Goal: Information Seeking & Learning: Learn about a topic

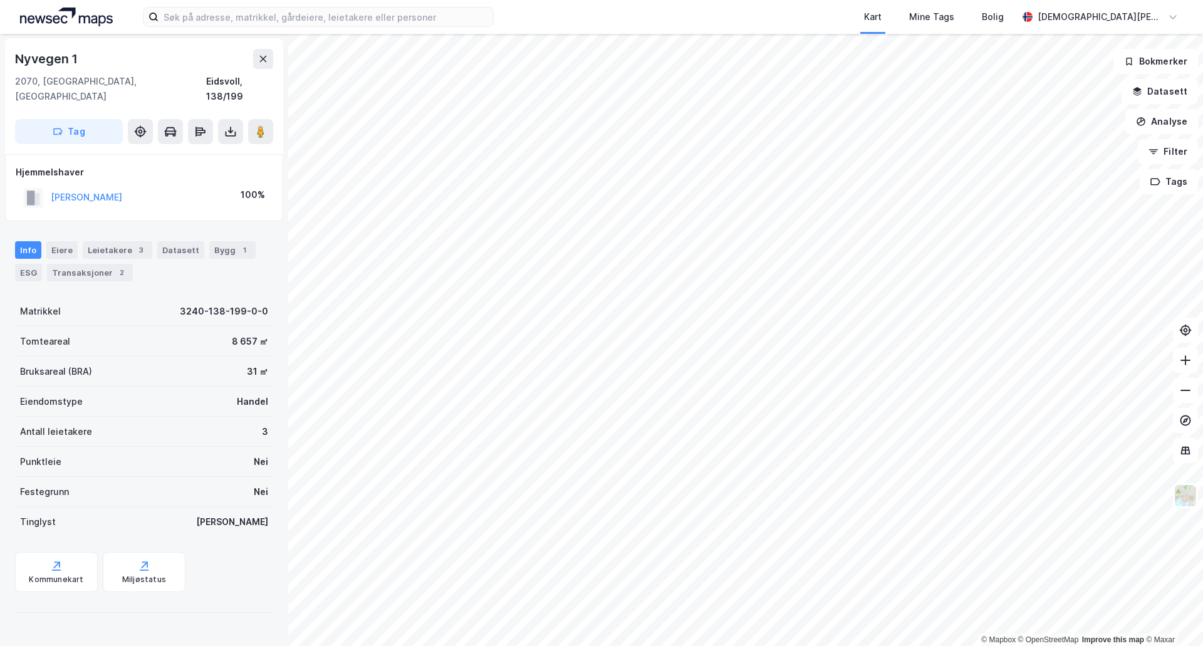
click at [770, 30] on div "Kart Mine Tags Bolig [PERSON_NAME] © Mapbox © OpenStreetMap Improve this map © …" at bounding box center [601, 323] width 1203 height 646
click at [244, 264] on div "© Mapbox © OpenStreetMap Improve this map © [STREET_ADDRESS] Tag Hjemmelshaver …" at bounding box center [601, 340] width 1203 height 612
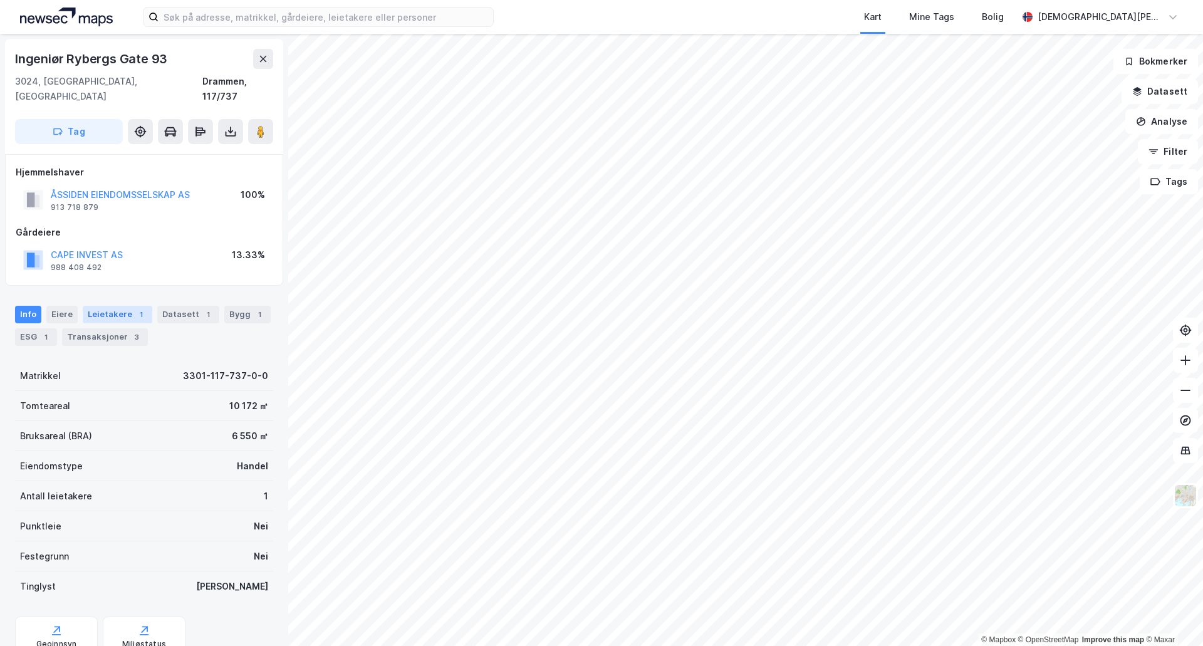
click at [107, 306] on div "Leietakere 1" at bounding box center [118, 315] width 70 height 18
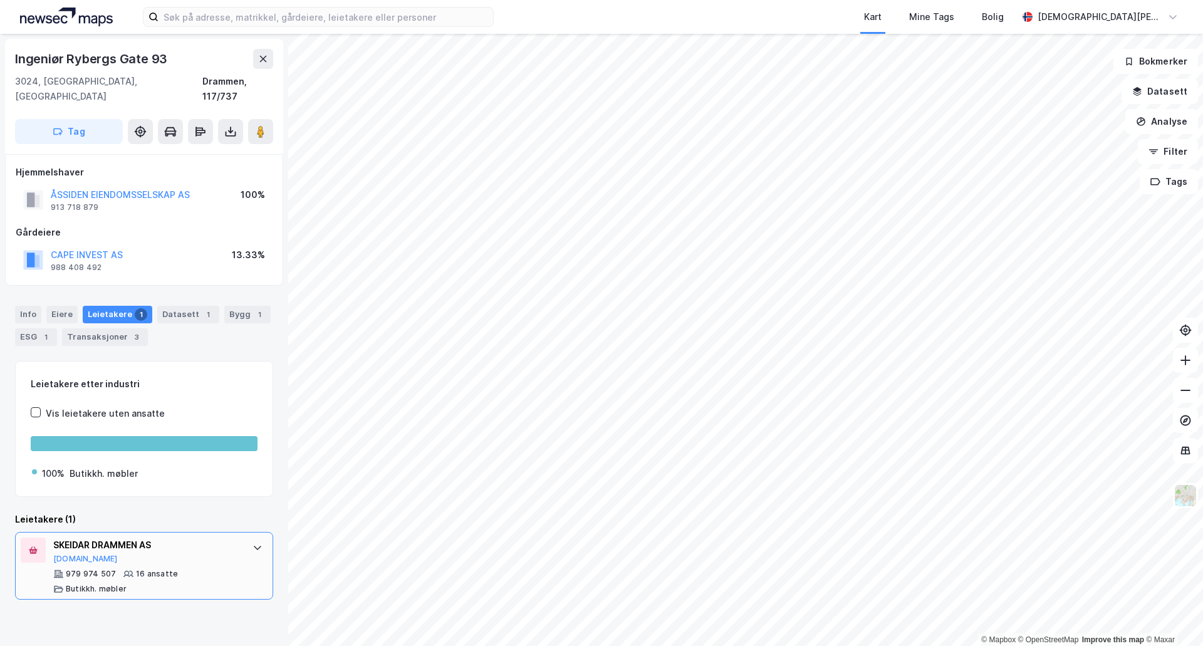
click at [167, 548] on div "SKEIDAR DRAMMEN AS [DOMAIN_NAME]" at bounding box center [146, 551] width 187 height 26
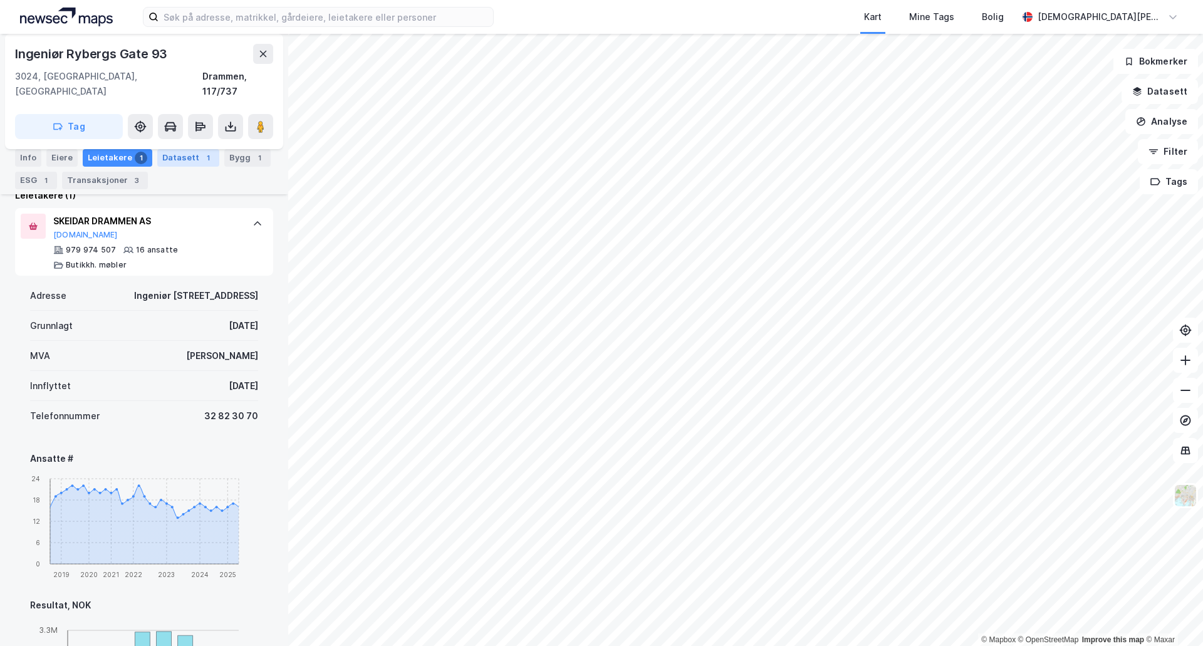
scroll to position [309, 0]
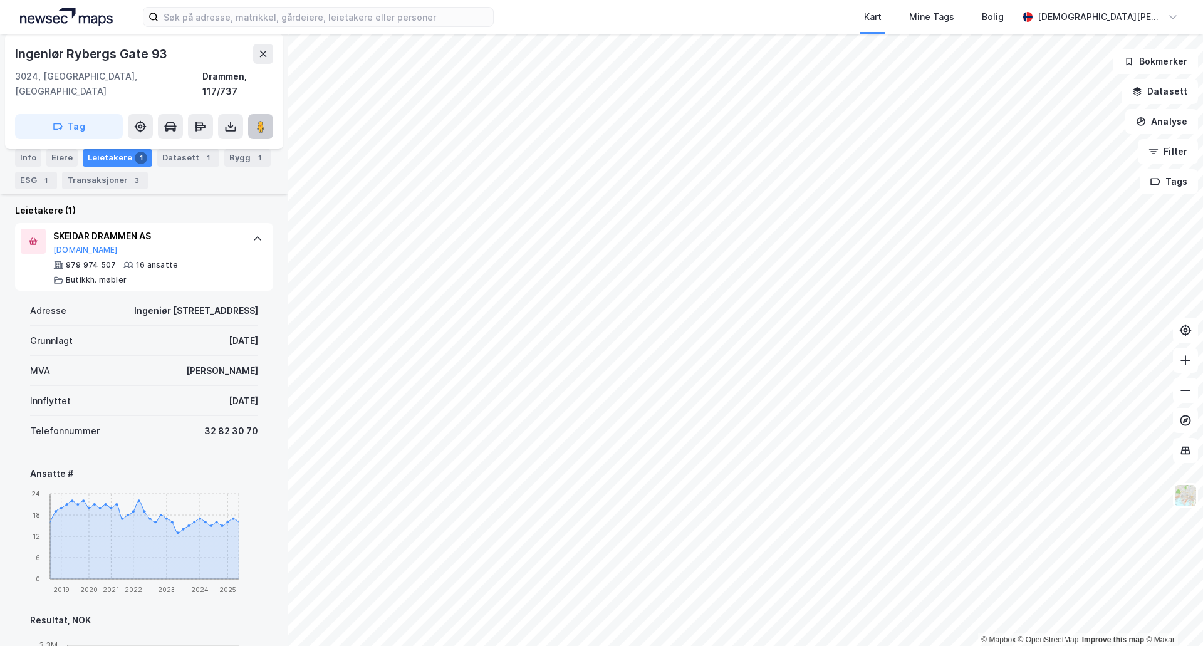
click at [258, 121] on button at bounding box center [260, 126] width 25 height 25
click at [231, 19] on input at bounding box center [326, 17] width 335 height 19
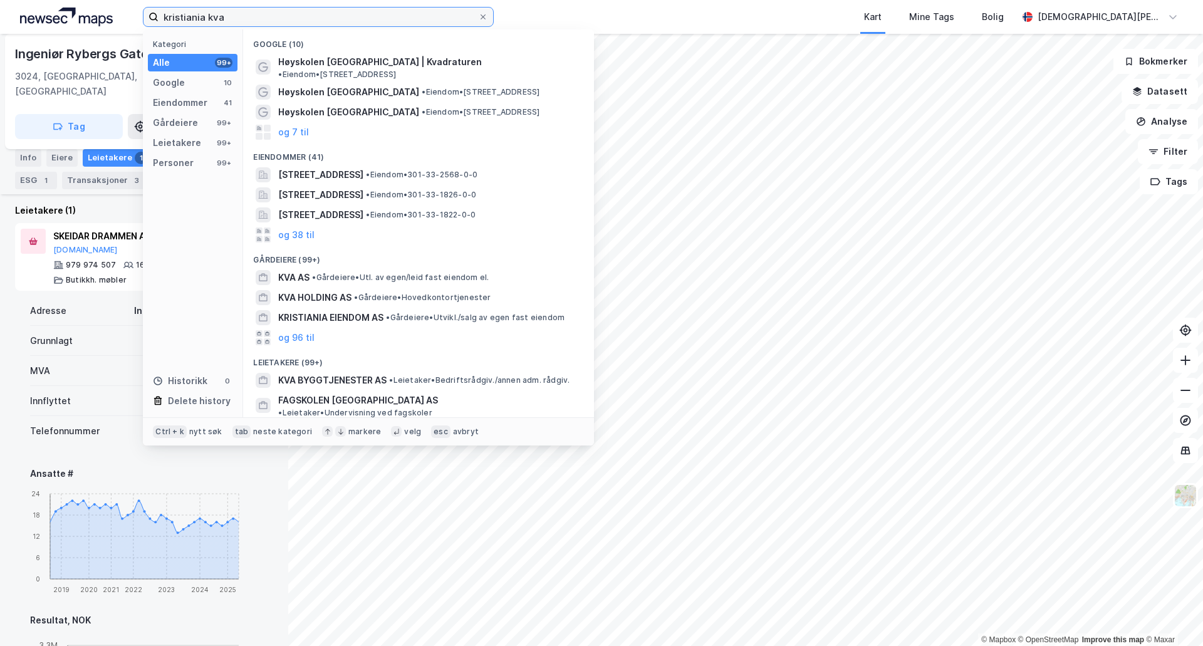
click at [323, 10] on input "kristiania kva" at bounding box center [319, 17] width 320 height 19
drag, startPoint x: 315, startPoint y: 14, endPoint x: 111, endPoint y: 19, distance: 203.7
click at [110, 19] on div "kristiania kva Kategori Alle 99+ Google 10 Eiendommer 41 Gårdeiere 99+ Leietake…" at bounding box center [601, 17] width 1203 height 34
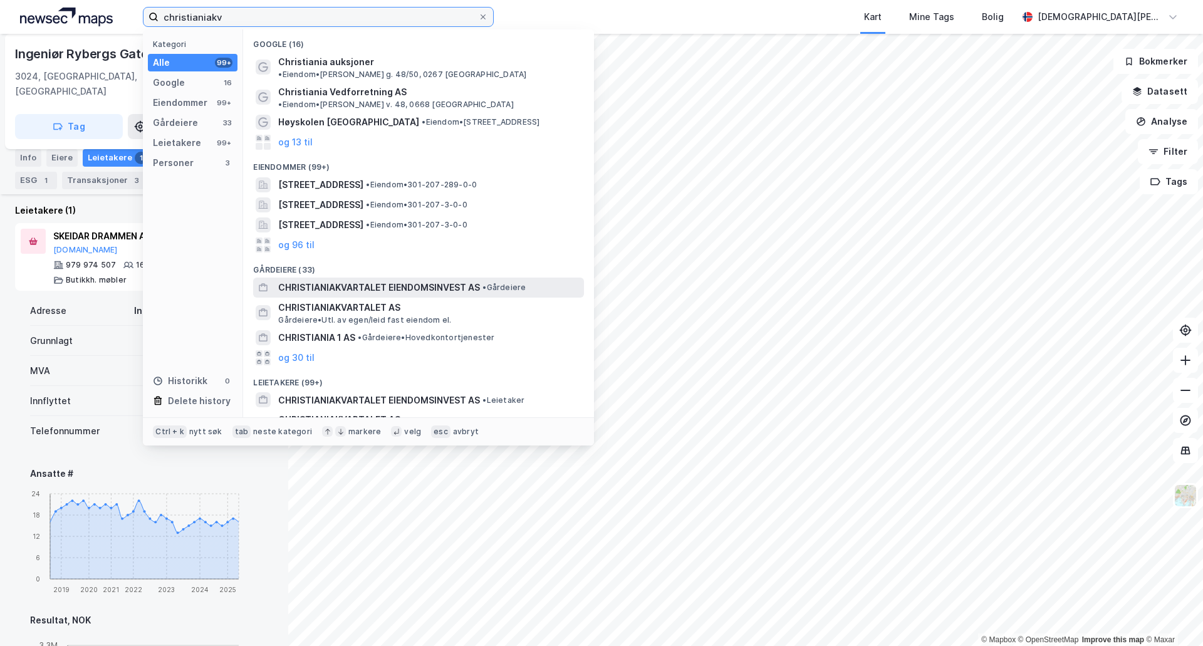
type input "christianiakv"
click at [335, 278] on div "CHRISTIANIAKVARTALET EIENDOMSINVEST AS • Gårdeiere" at bounding box center [418, 288] width 331 height 20
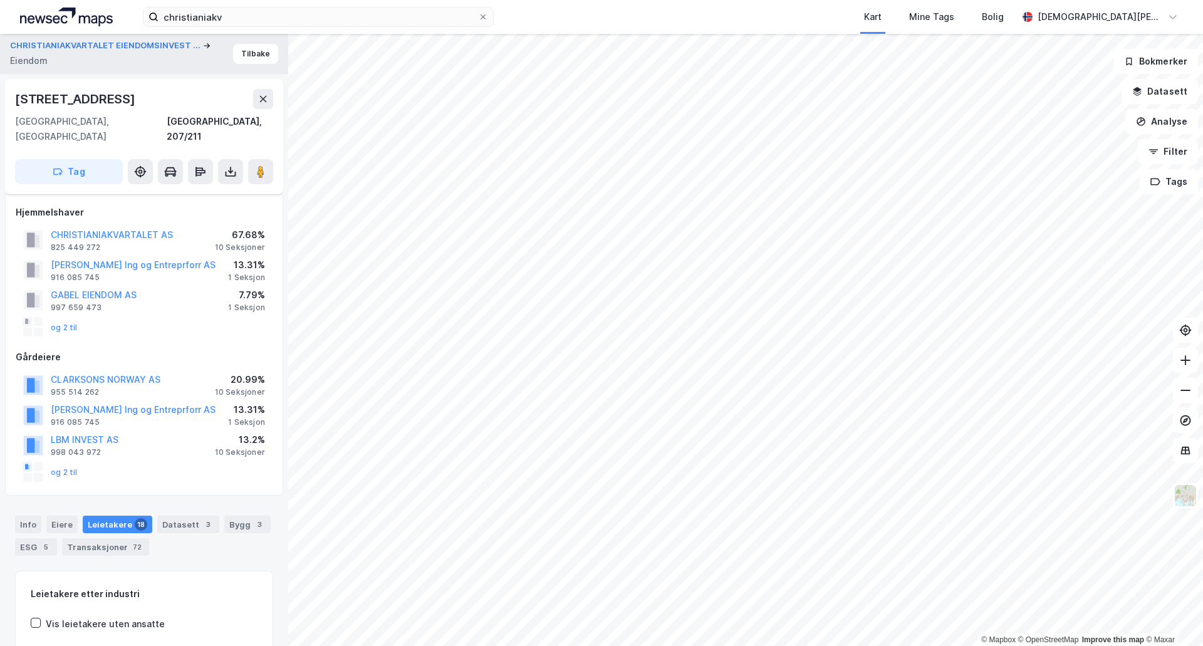
scroll to position [152, 0]
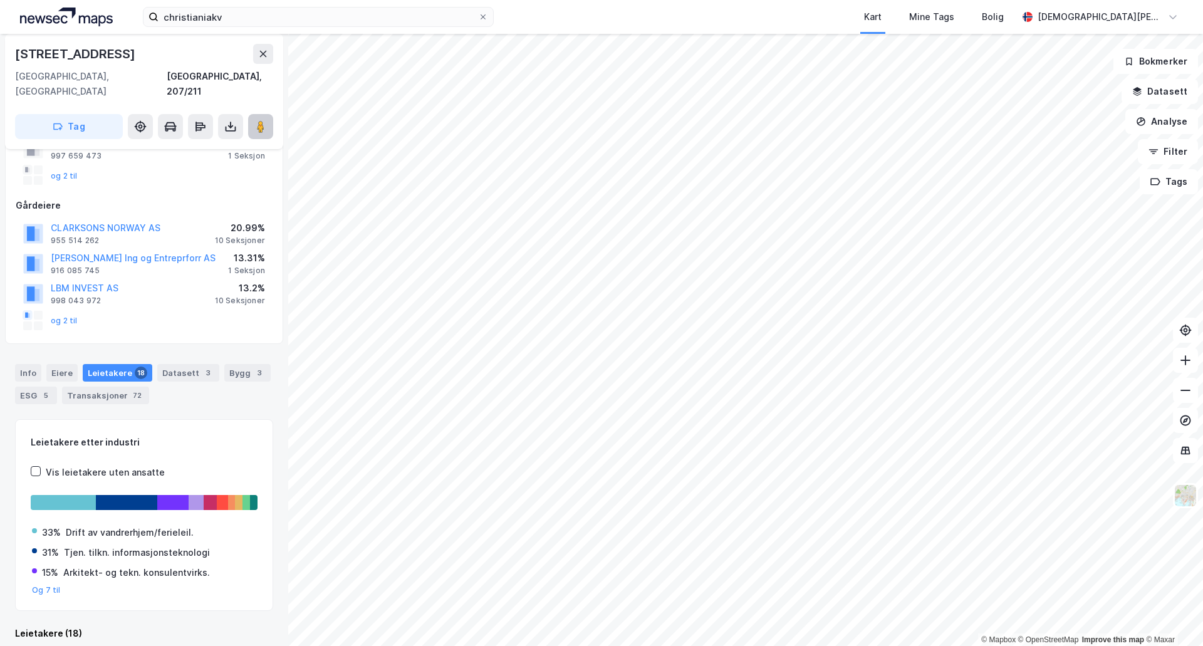
click at [259, 120] on image at bounding box center [261, 126] width 8 height 13
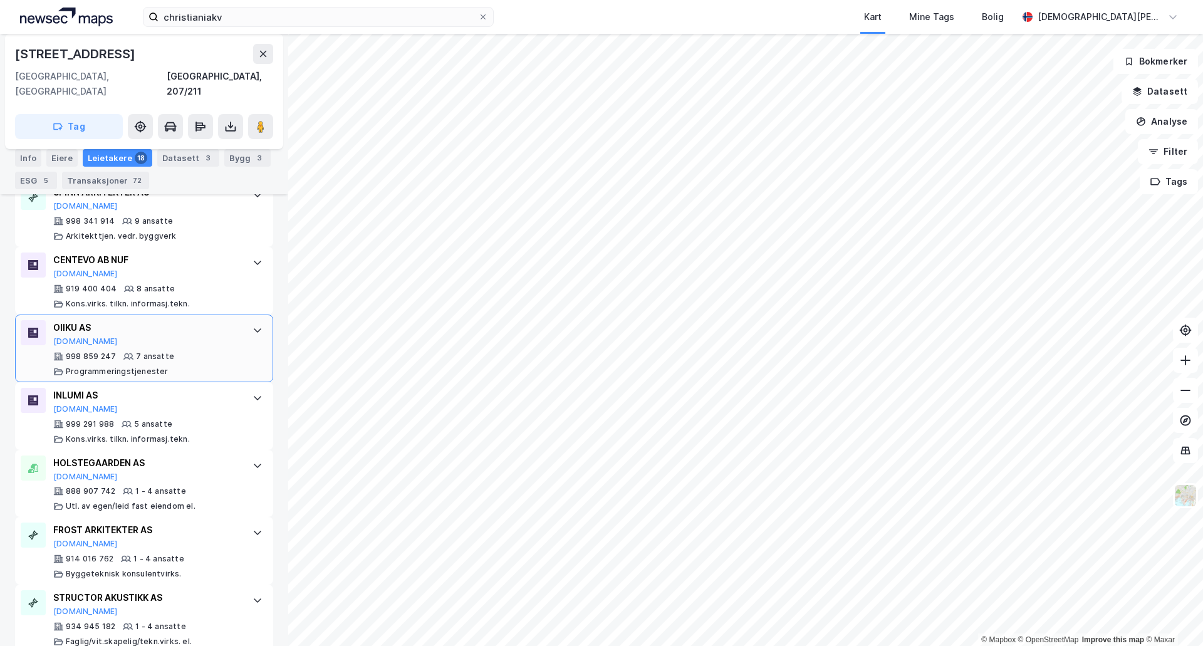
scroll to position [0, 0]
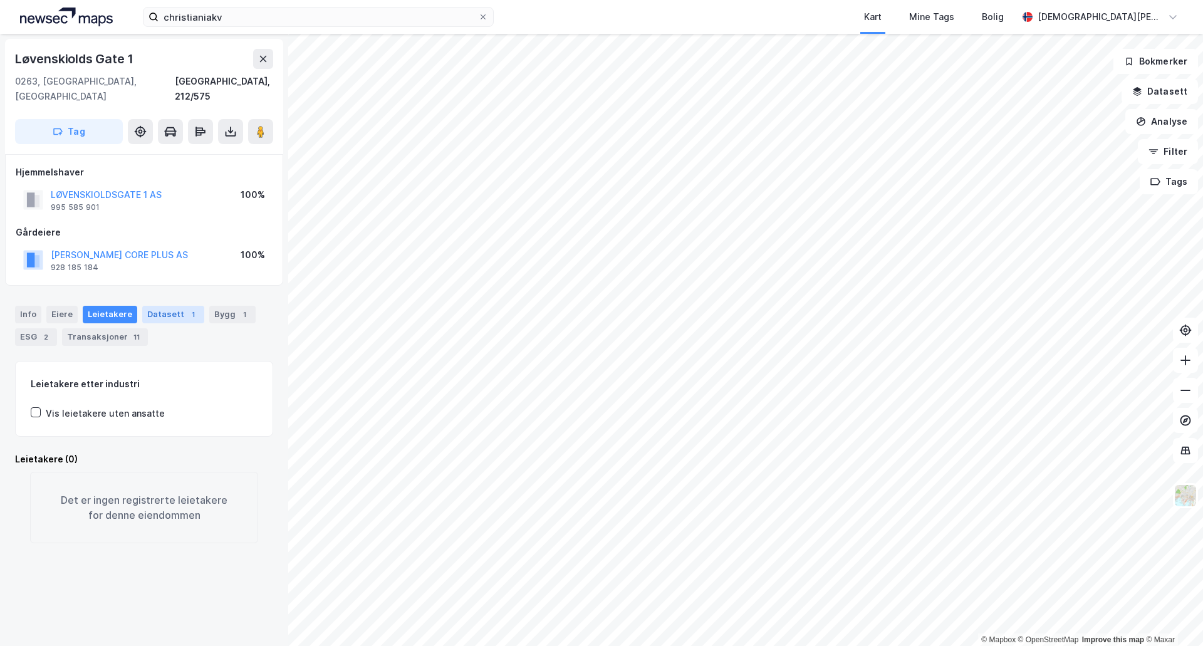
click at [175, 306] on div "Datasett 1" at bounding box center [173, 315] width 62 height 18
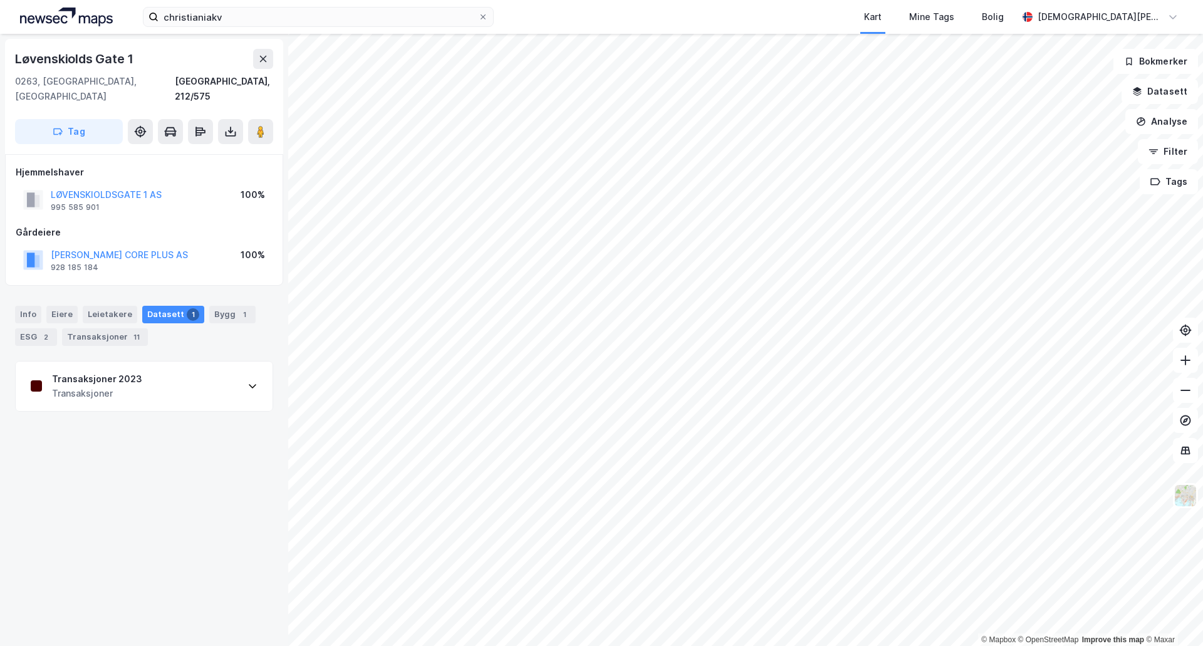
click at [206, 380] on div "Transaksjoner 2023 Transaksjoner" at bounding box center [144, 387] width 257 height 50
click at [101, 328] on div "Transaksjoner 11" at bounding box center [105, 337] width 86 height 18
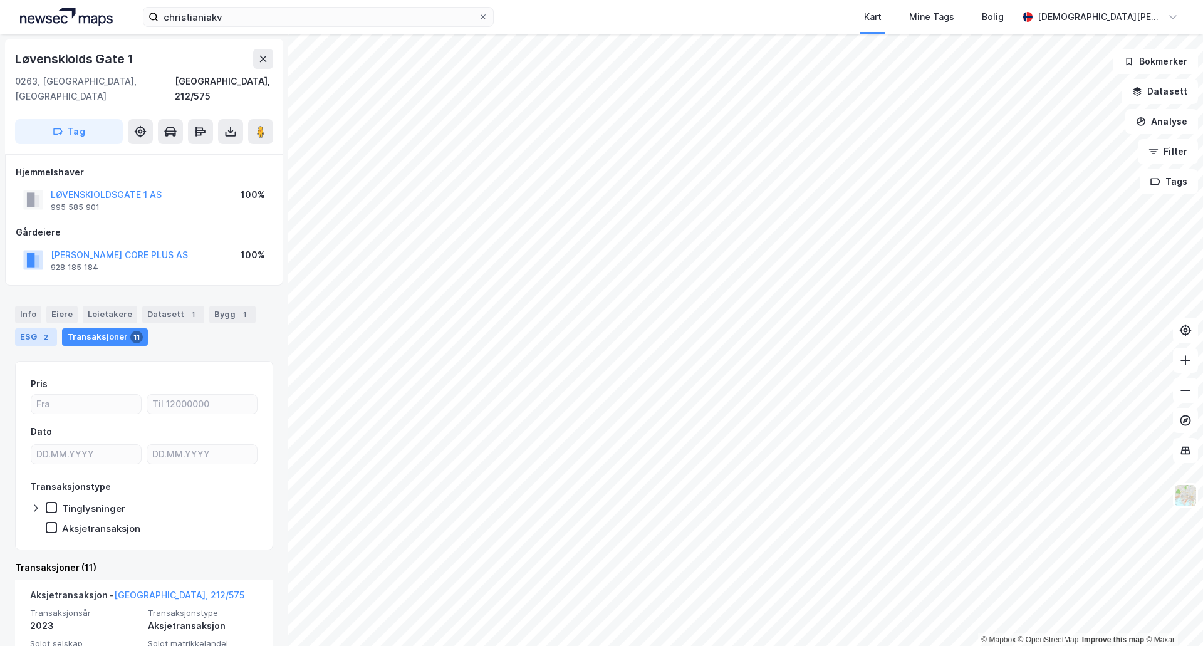
click at [33, 328] on div "ESG 2" at bounding box center [36, 337] width 42 height 18
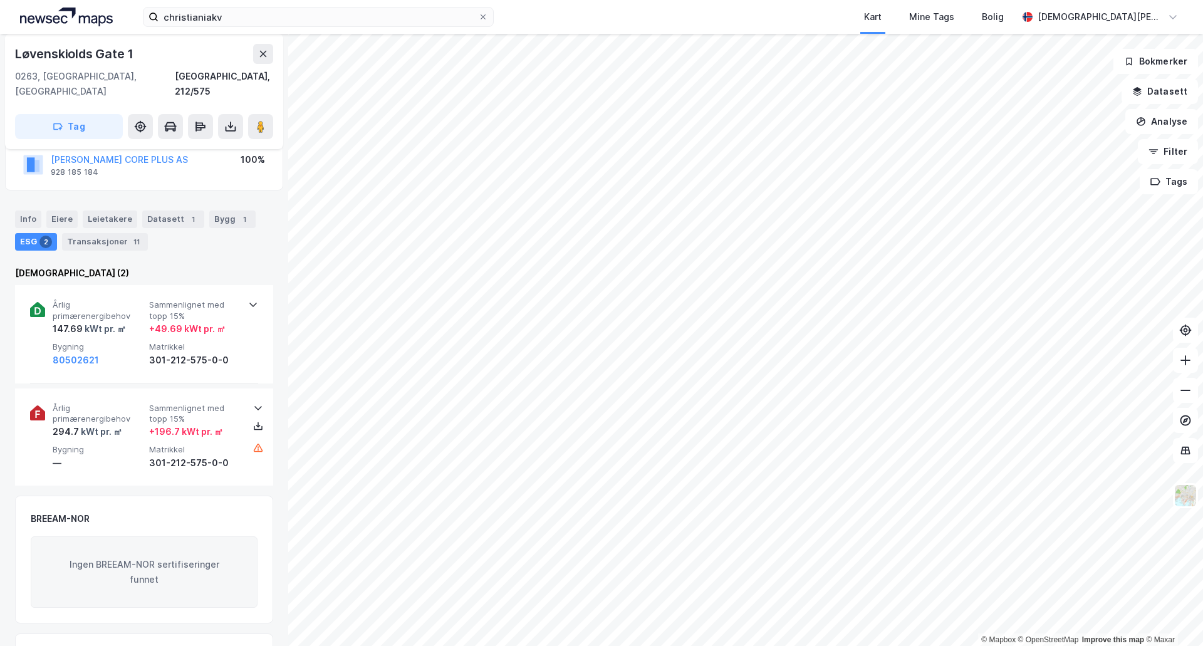
scroll to position [1, 0]
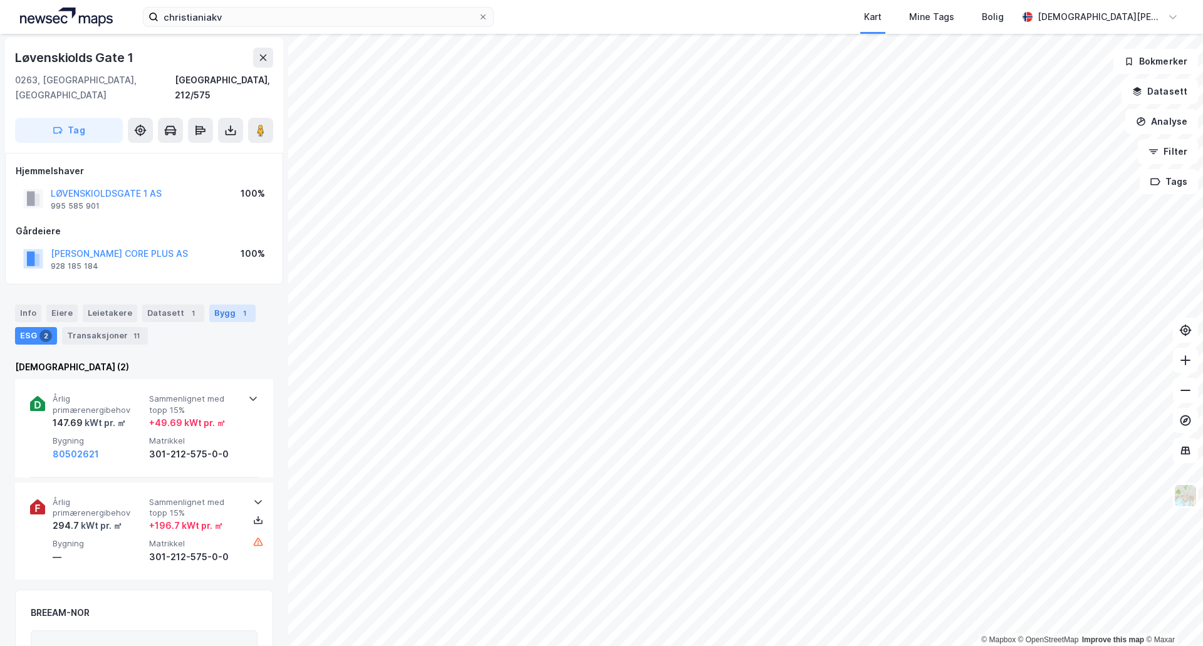
click at [215, 305] on div "Bygg 1" at bounding box center [232, 314] width 46 height 18
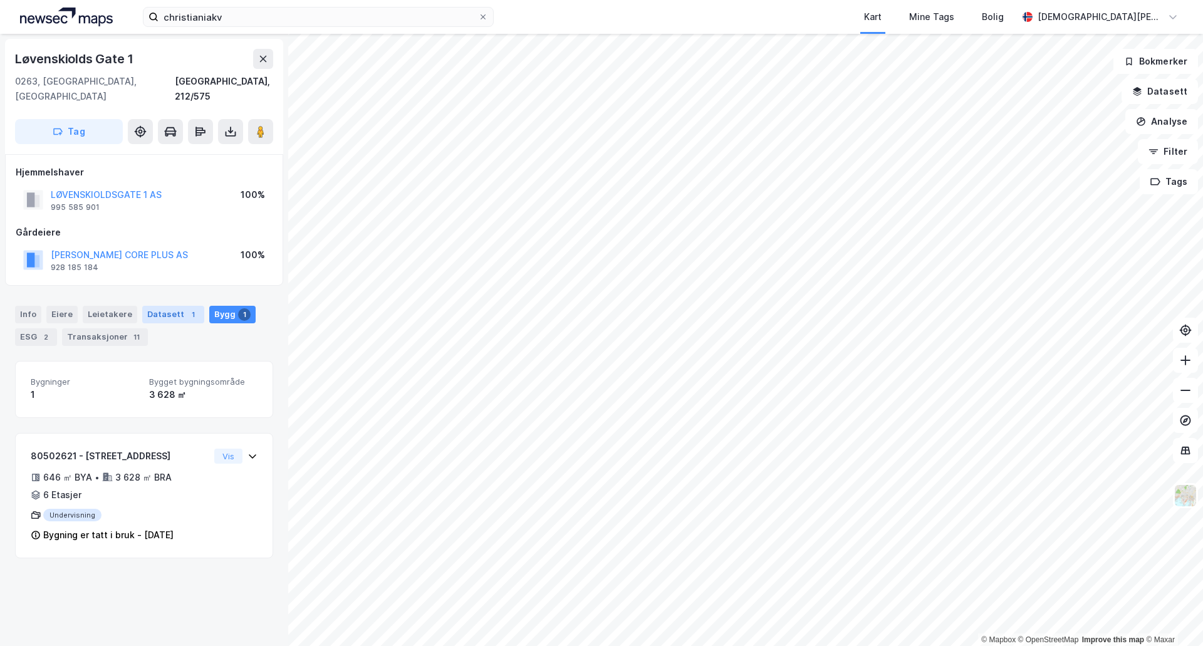
click at [150, 306] on div "Datasett 1" at bounding box center [173, 315] width 62 height 18
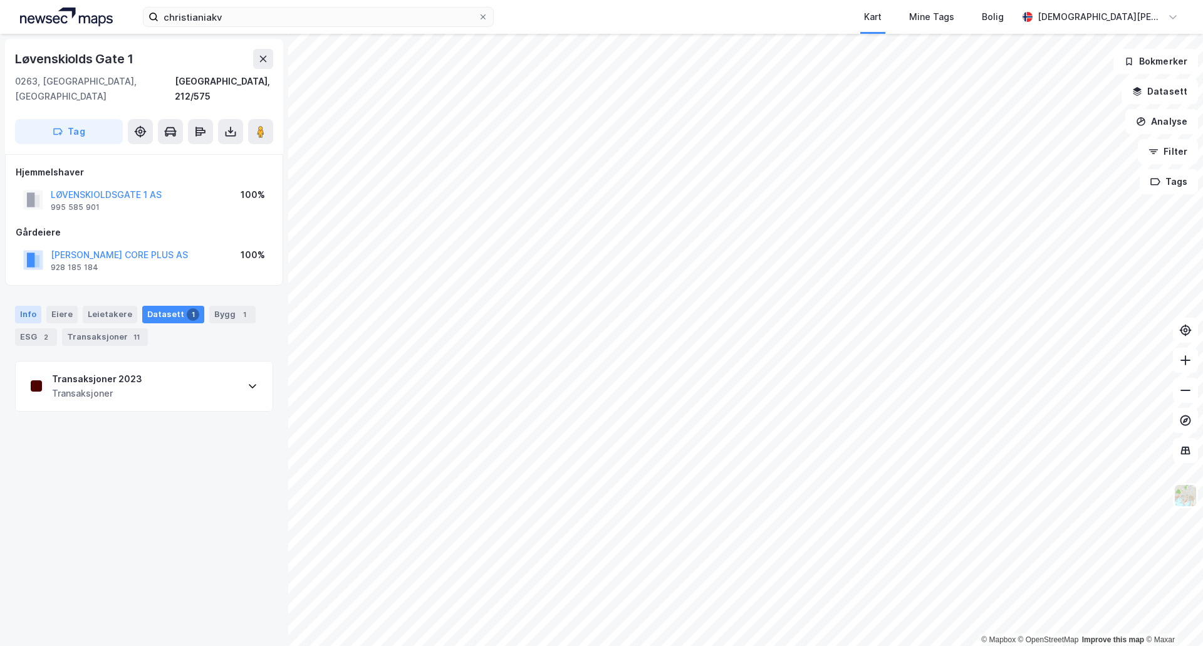
click at [33, 306] on div "Info" at bounding box center [28, 315] width 26 height 18
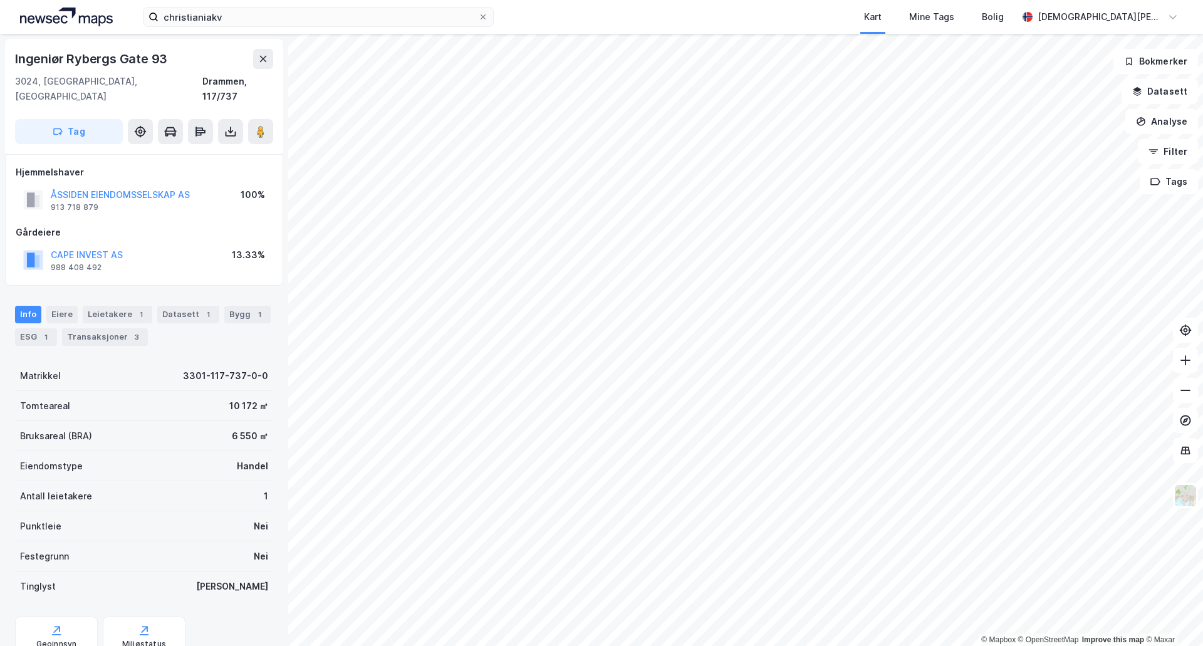
scroll to position [1, 0]
click at [123, 305] on div "Leietakere 1" at bounding box center [118, 314] width 70 height 18
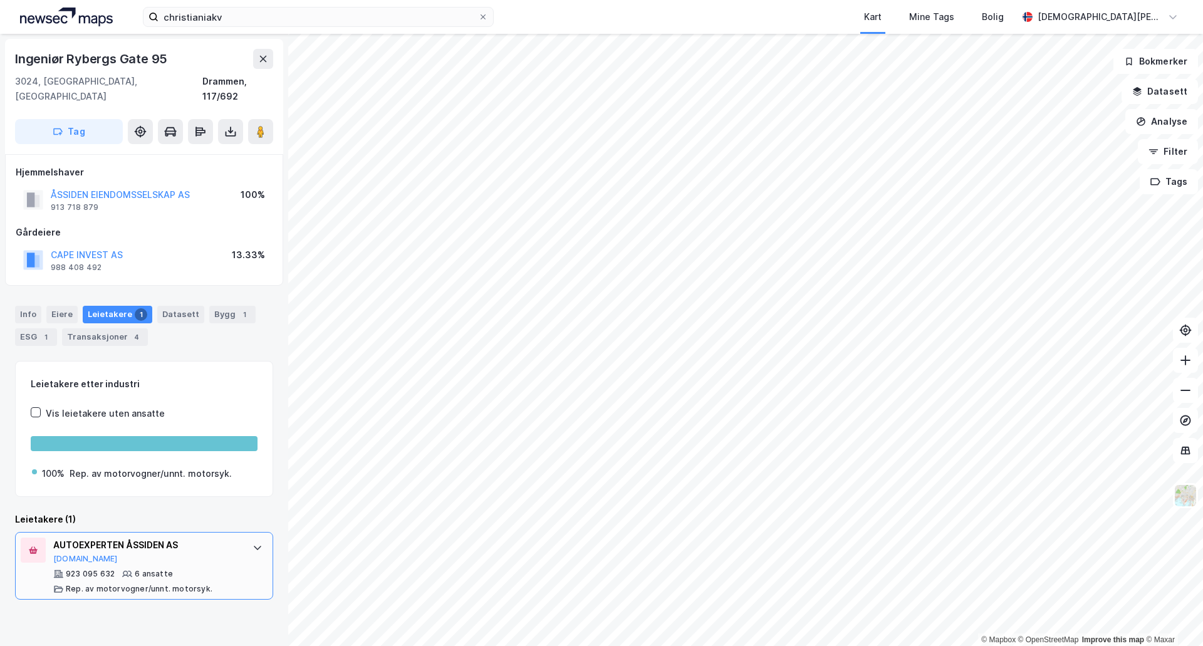
click at [207, 569] on div "923 095 632 6 ansatte Rep. av motorvogner/unnt. motorsyk." at bounding box center [146, 581] width 187 height 25
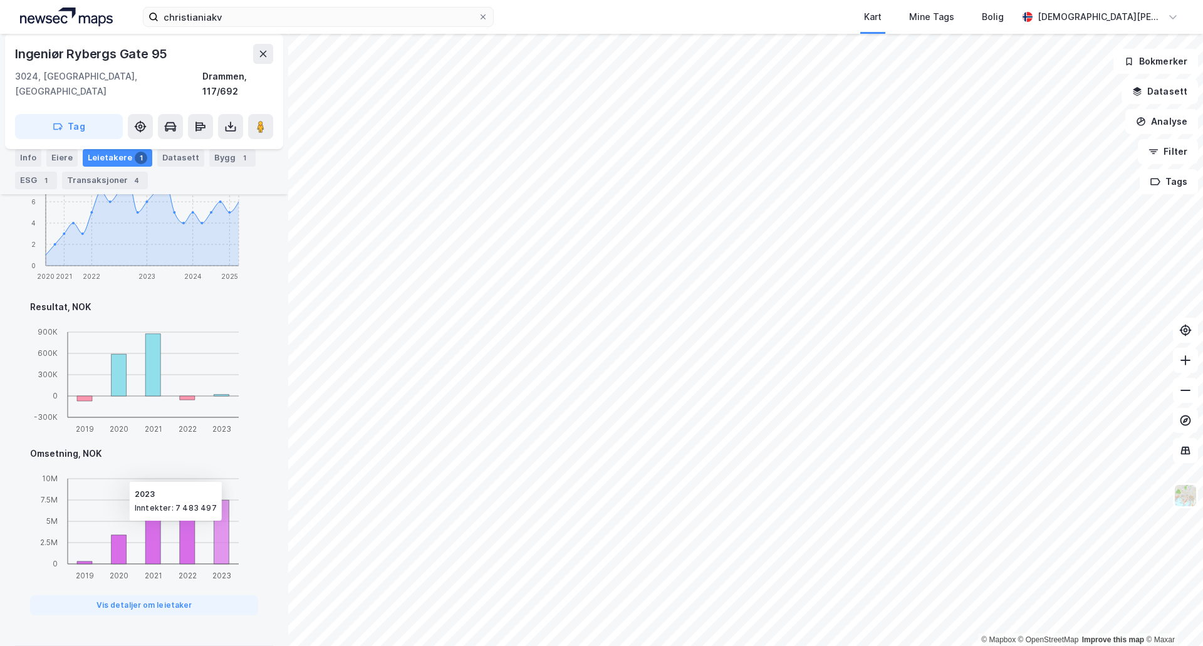
scroll to position [100, 0]
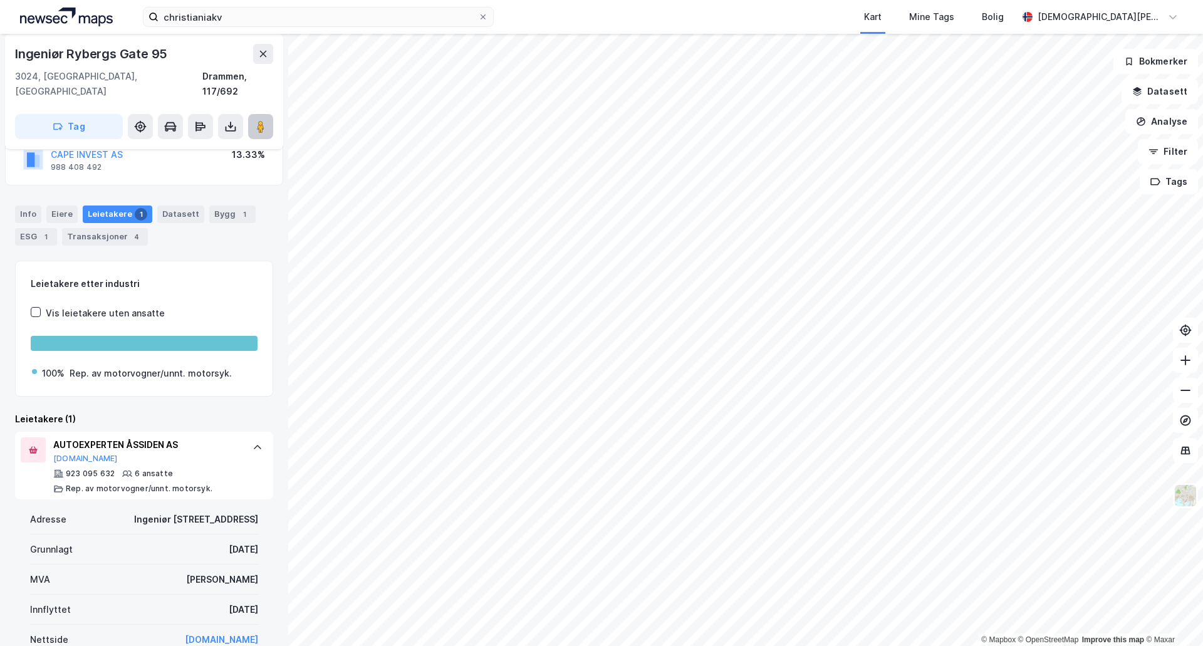
click at [256, 118] on button at bounding box center [260, 126] width 25 height 25
